Goal: Transaction & Acquisition: Purchase product/service

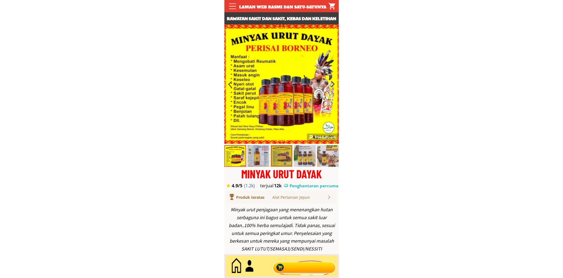
click at [286, 271] on div at bounding box center [304, 267] width 66 height 18
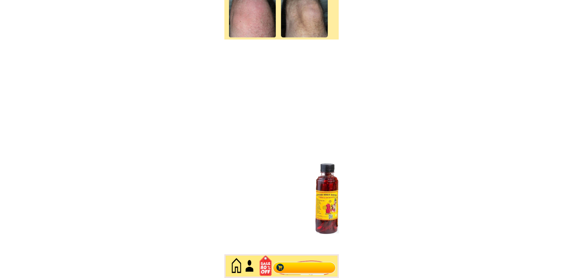
scroll to position [2366, 0]
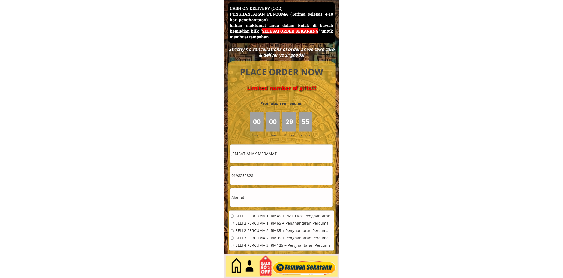
click at [276, 151] on input "JEMBAT ANAK MERAMAT" at bounding box center [281, 154] width 102 height 19
paste input "Abdul Rahman"
type input "Abdul Rahman"
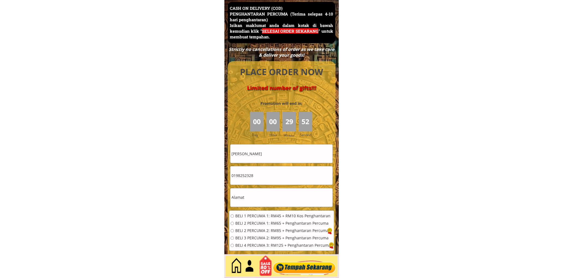
click at [256, 180] on input "0198252328" at bounding box center [281, 176] width 102 height 19
paste input "601162463654"
click at [233, 176] on input "601162463654" at bounding box center [281, 176] width 102 height 19
type input "01162463654"
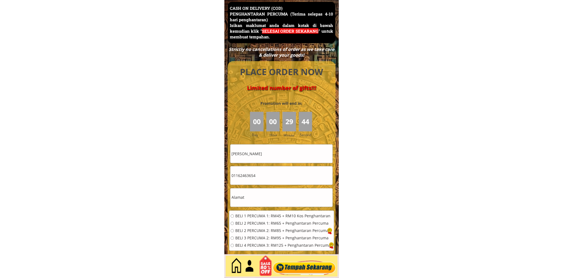
click at [263, 190] on input "text" at bounding box center [281, 198] width 102 height 19
paste input "99. Jalan maqbul George town 10150"
type input "99. Jalan maqbul George town 10150"
click at [262, 211] on div "BELI 1 PERCUMA 1: RM45 + RM10 Kos Penghantaran BELI 2 PERCUMA 1: RM65 + Penghan…" at bounding box center [281, 233] width 105 height 44
click at [262, 213] on div "BELI 1 PERCUMA 1: RM45 + RM10 Kos Penghantaran BELI 2 PERCUMA 1: RM65 + Penghan…" at bounding box center [281, 233] width 105 height 44
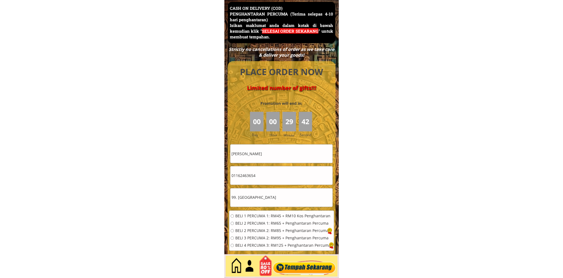
click at [262, 213] on div "BELI 1 PERCUMA 1: RM45 + RM10 Kos Penghantaran BELI 2 PERCUMA 1: RM65 + Penghan…" at bounding box center [281, 233] width 105 height 44
click at [263, 215] on span "BELI 1 PERCUMA 1: RM45 + RM10 Kos Penghantaran" at bounding box center [282, 217] width 95 height 4
radio input "true"
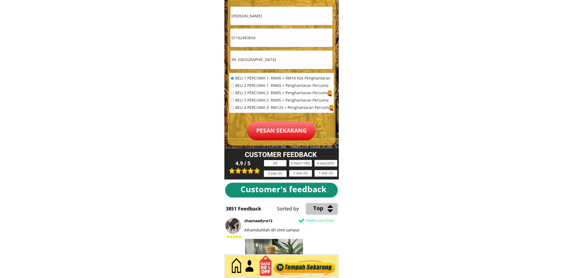
scroll to position [2518, 0]
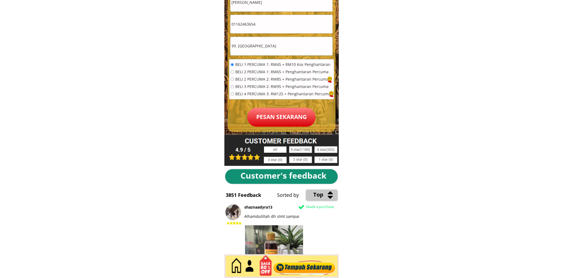
click at [283, 119] on p "Pesan sekarang" at bounding box center [281, 117] width 68 height 19
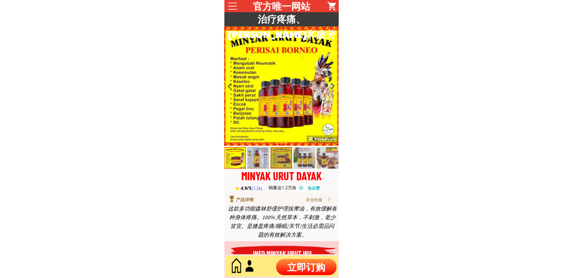
drag, startPoint x: 0, startPoint y: 0, endPoint x: 292, endPoint y: 260, distance: 391.2
click at [292, 265] on p "立即订购" at bounding box center [306, 267] width 61 height 16
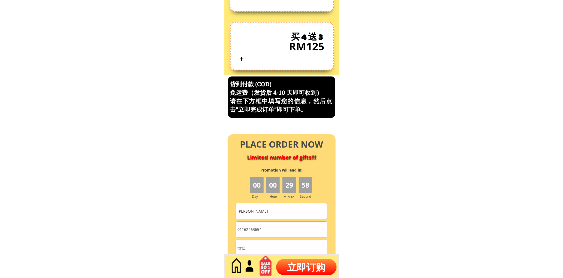
scroll to position [2333, 0]
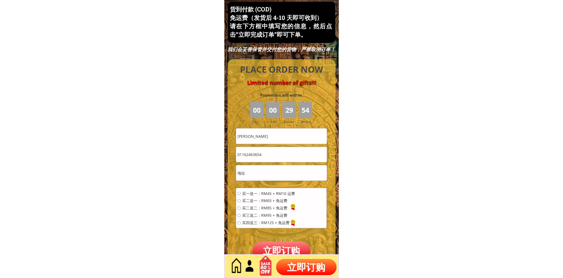
click at [283, 137] on input "Abdul Rahman" at bounding box center [281, 136] width 91 height 15
paste input "[PERSON_NAME]"
type input "[PERSON_NAME]"
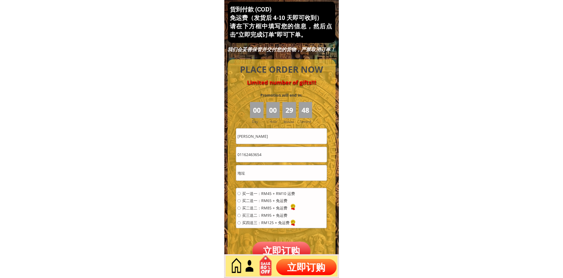
click at [278, 179] on input "text" at bounding box center [281, 173] width 91 height 15
paste input "78 Jln Past Temangan Kelantan"
type input "78 Jln Past Temangan Kelantan"
click at [272, 154] on input "01162463654" at bounding box center [281, 154] width 91 height 15
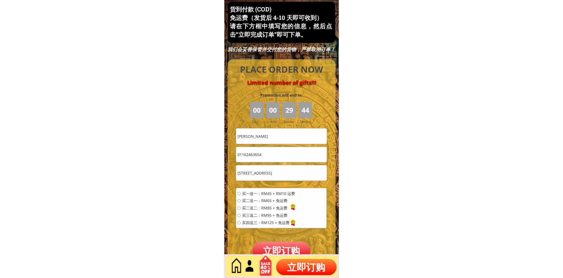
click at [272, 154] on input "01162463654" at bounding box center [281, 154] width 91 height 15
paste input "10632622"
type input "01110632622"
click at [263, 196] on span "买一送一：RM45 + RM10 运费" at bounding box center [268, 194] width 53 height 4
radio input "true"
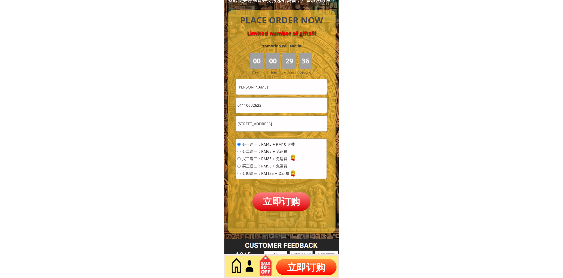
scroll to position [2383, 0]
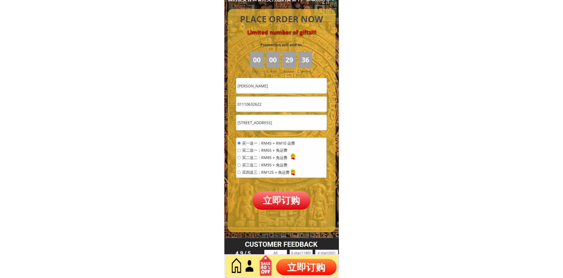
click at [280, 197] on p "立即订购" at bounding box center [282, 201] width 58 height 18
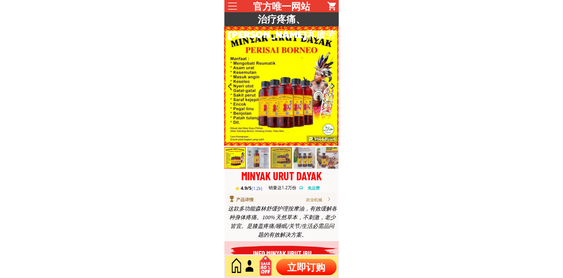
click at [305, 267] on p "立即订购" at bounding box center [306, 267] width 61 height 16
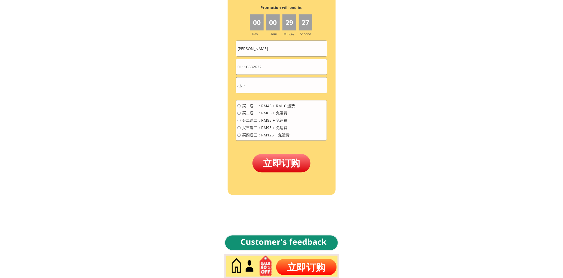
scroll to position [2434, 0]
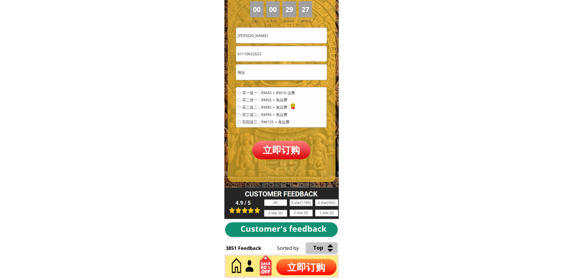
click at [268, 38] on input "[PERSON_NAME]" at bounding box center [281, 35] width 91 height 15
paste input "[PERSON_NAME]"
type input "[PERSON_NAME]"
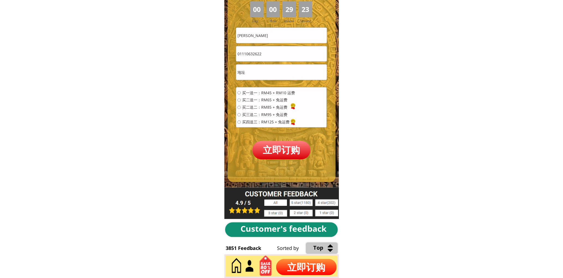
drag, startPoint x: 278, startPoint y: 65, endPoint x: 278, endPoint y: 59, distance: 6.5
click at [278, 65] on input "text" at bounding box center [281, 72] width 91 height 15
click at [278, 59] on input "01110632622" at bounding box center [281, 53] width 91 height 15
click at [277, 59] on input "01110632622" at bounding box center [281, 53] width 91 height 15
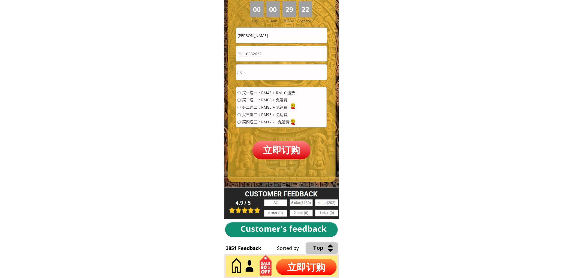
paste input "70153186"
type input "01170153186"
click at [277, 70] on input "text" at bounding box center [281, 72] width 91 height 15
type input "ku"
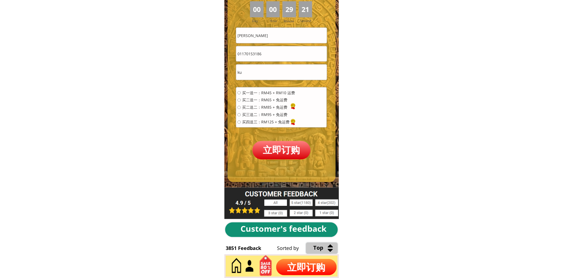
click at [273, 96] on div "买一送一：RM45 + RM10 运费 买二送一：RM65 + 免运费 买二送二：RM85 + 免运费 买三送二：RM95 + 免运费 买四送三：RM125 …" at bounding box center [267, 109] width 58 height 37
click at [277, 99] on span "买二送一：RM65 + 免运费" at bounding box center [268, 100] width 53 height 4
radio input "true"
click at [284, 157] on p "立即订购" at bounding box center [282, 150] width 58 height 18
